Goal: Find specific page/section: Find specific page/section

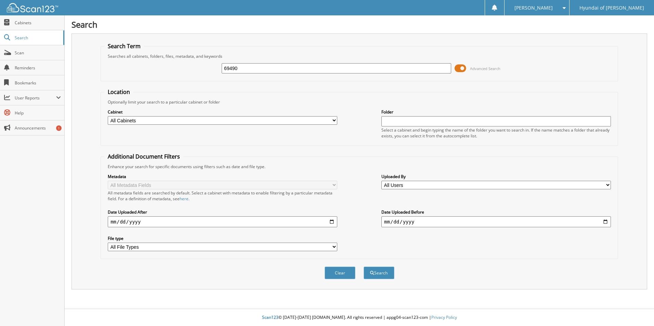
type input "69490"
click at [364, 267] on button "Search" at bounding box center [379, 273] width 31 height 13
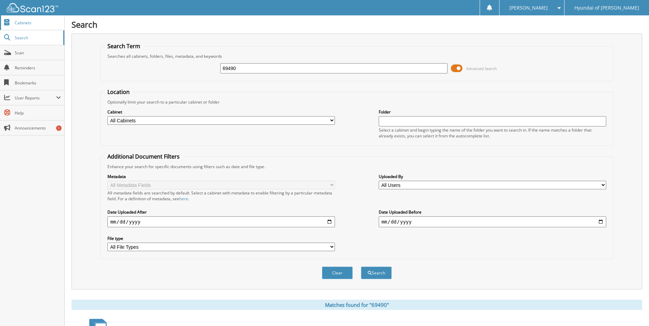
click at [27, 24] on span "Cabinets" at bounding box center [38, 23] width 46 height 6
